Goal: Task Accomplishment & Management: Use online tool/utility

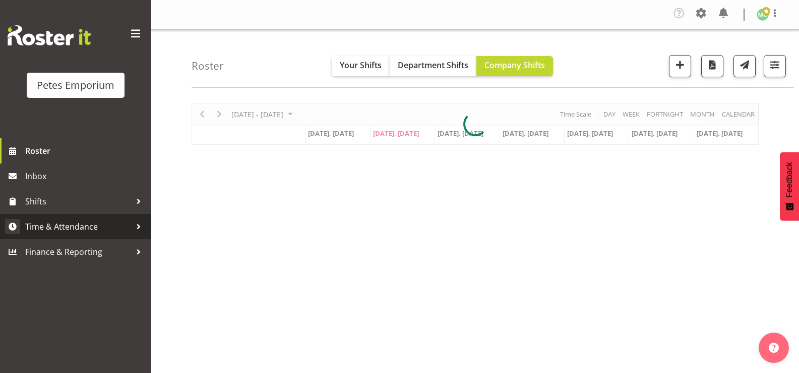
click at [102, 229] on span "Time & Attendance" at bounding box center [78, 226] width 106 height 15
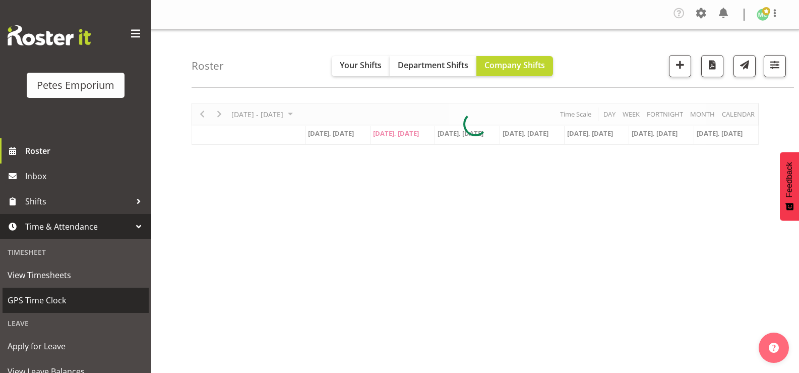
click at [68, 303] on span "GPS Time Clock" at bounding box center [76, 299] width 136 height 15
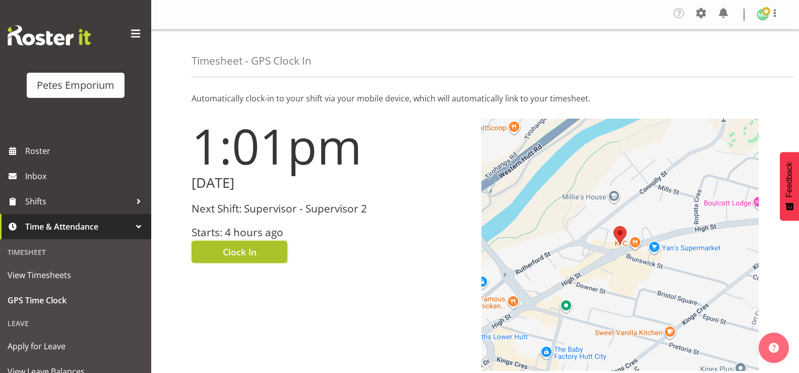
click at [264, 253] on button "Clock In" at bounding box center [240, 251] width 96 height 22
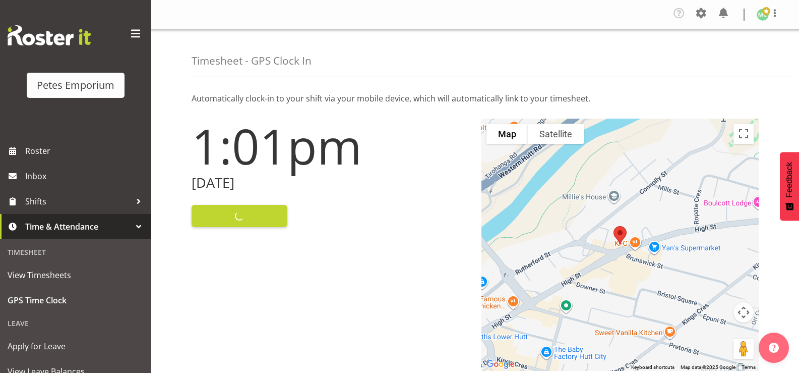
click at [768, 18] on figure at bounding box center [763, 15] width 12 height 12
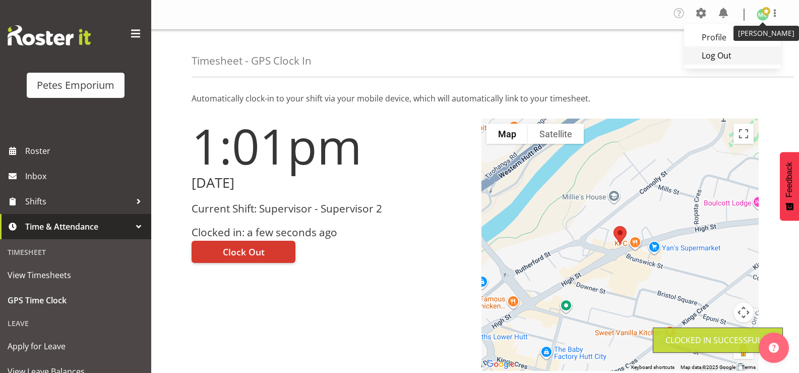
click at [751, 57] on link "Log Out" at bounding box center [732, 55] width 97 height 18
